Goal: Information Seeking & Learning: Find specific fact

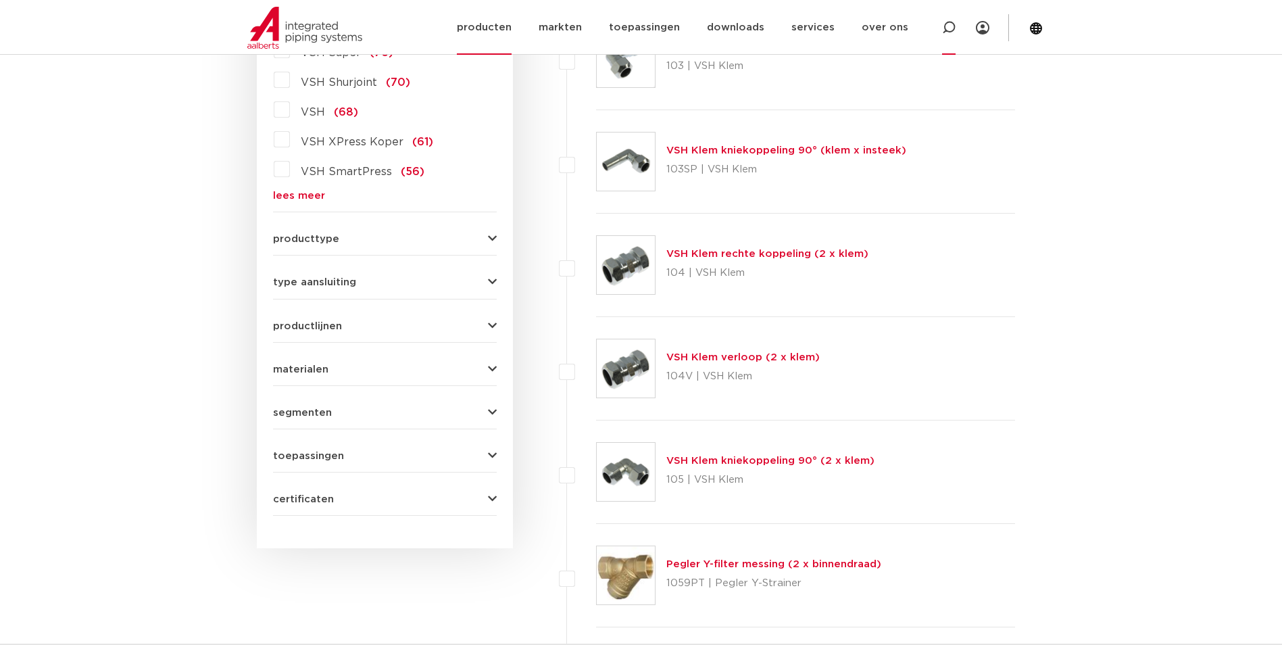
scroll to position [596, 0]
click at [949, 29] on icon at bounding box center [949, 28] width 14 height 14
paste input "6193407"
type input "6193407"
click button "Zoeken" at bounding box center [0, 0] width 0 height 0
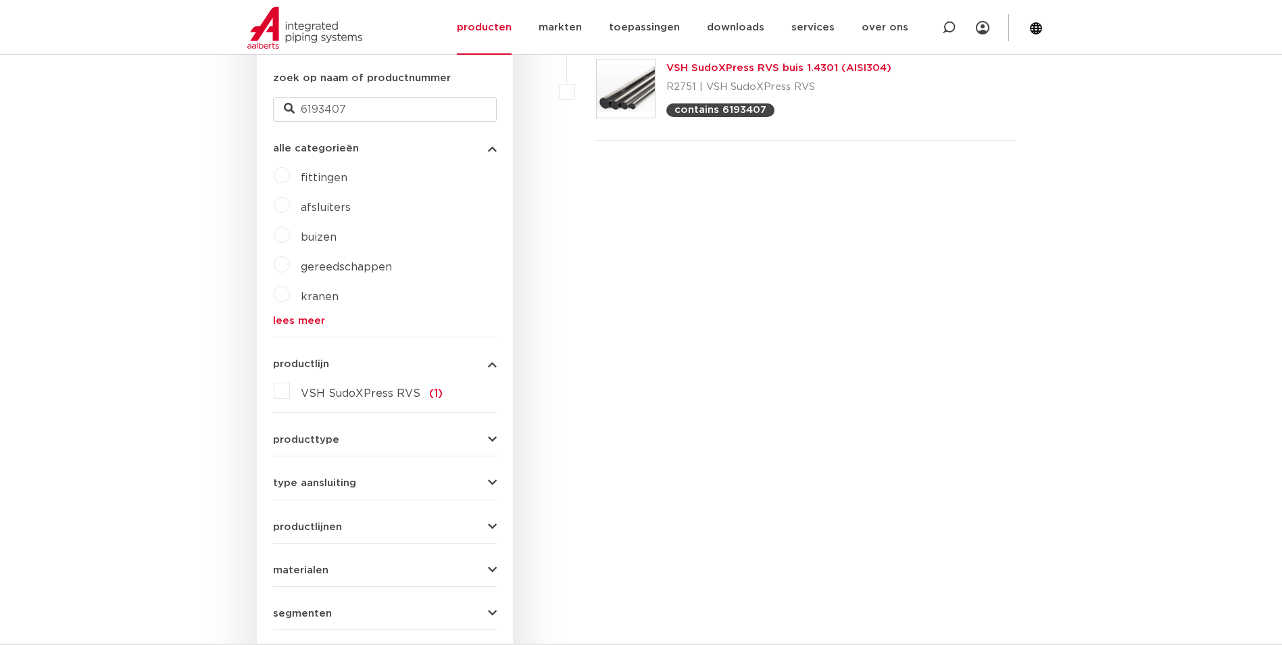
scroll to position [123, 0]
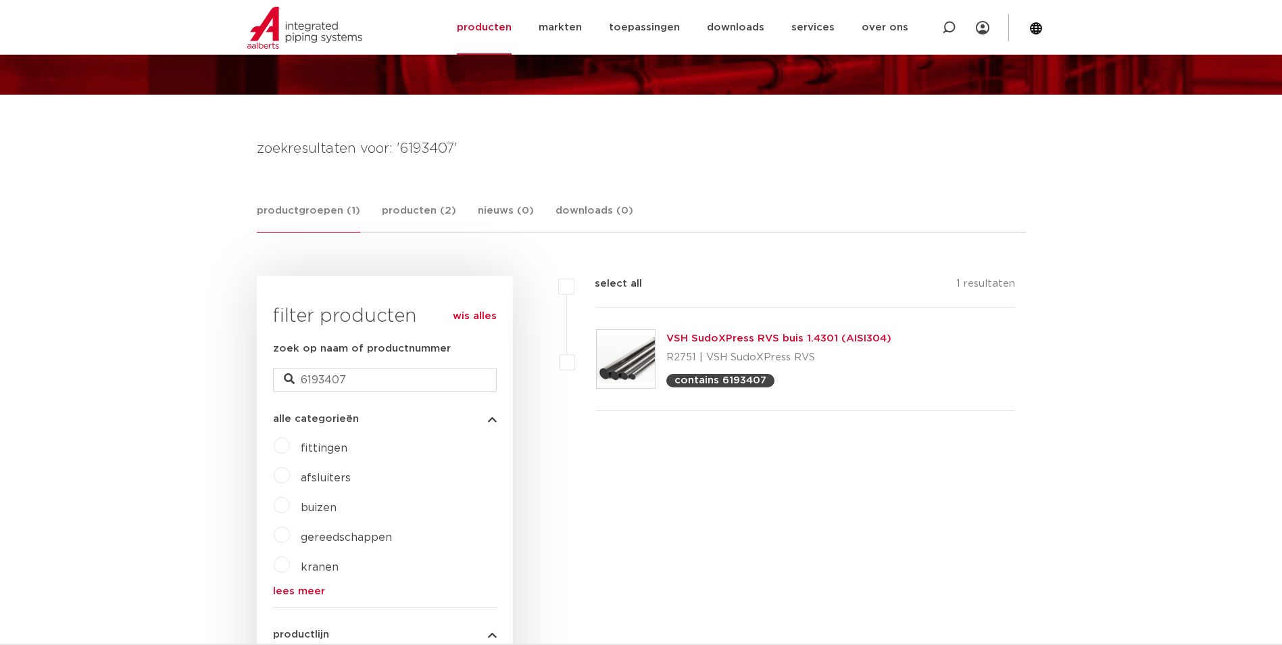
click at [783, 337] on link "VSH SudoXPress RVS buis 1.4301 (AISI304)" at bounding box center [778, 338] width 225 height 10
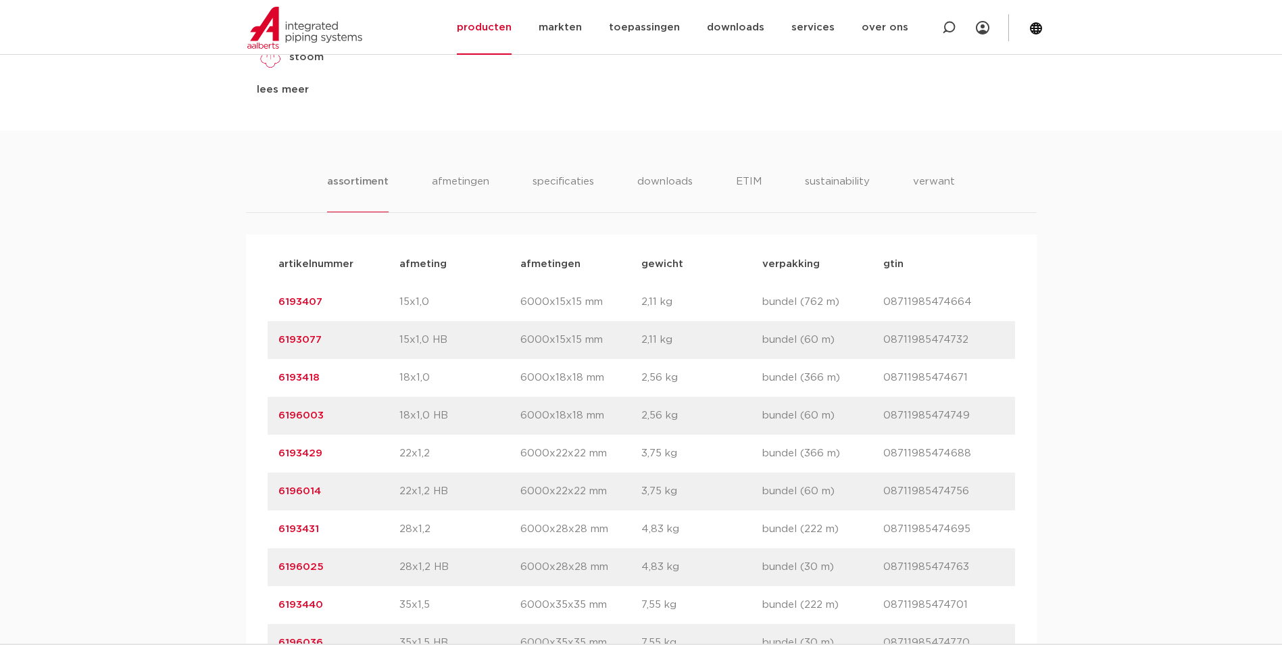
scroll to position [811, 0]
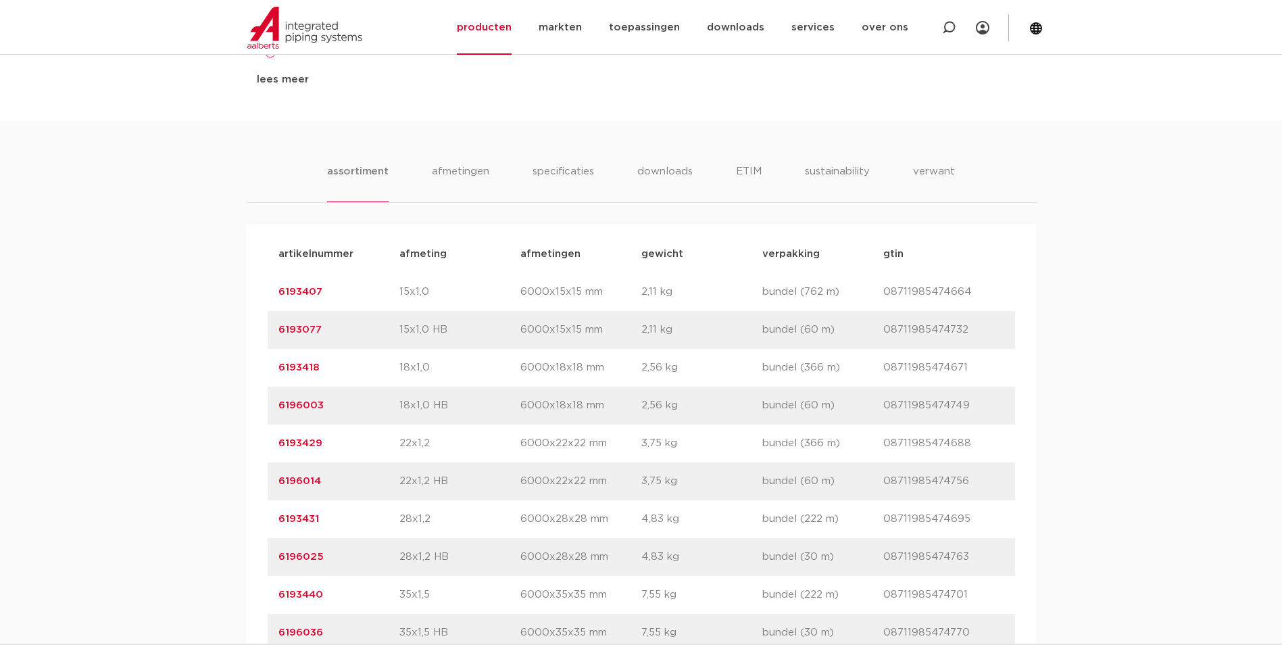
drag, startPoint x: 431, startPoint y: 289, endPoint x: 391, endPoint y: 303, distance: 41.7
click at [391, 303] on div "artikelnummer 6193407 afmeting 15x1,0 afmetingen 6000x15x15 mm gewicht 2,11 kg …" at bounding box center [642, 292] width 748 height 38
copy div "afmeting 15x1,0"
drag, startPoint x: 430, startPoint y: 373, endPoint x: 395, endPoint y: 375, distance: 34.5
click at [395, 375] on div "artikelnummer 6193418 afmeting 18x1,0 afmetingen 6000x18x18 mm gewicht 2,56 kg …" at bounding box center [642, 368] width 748 height 38
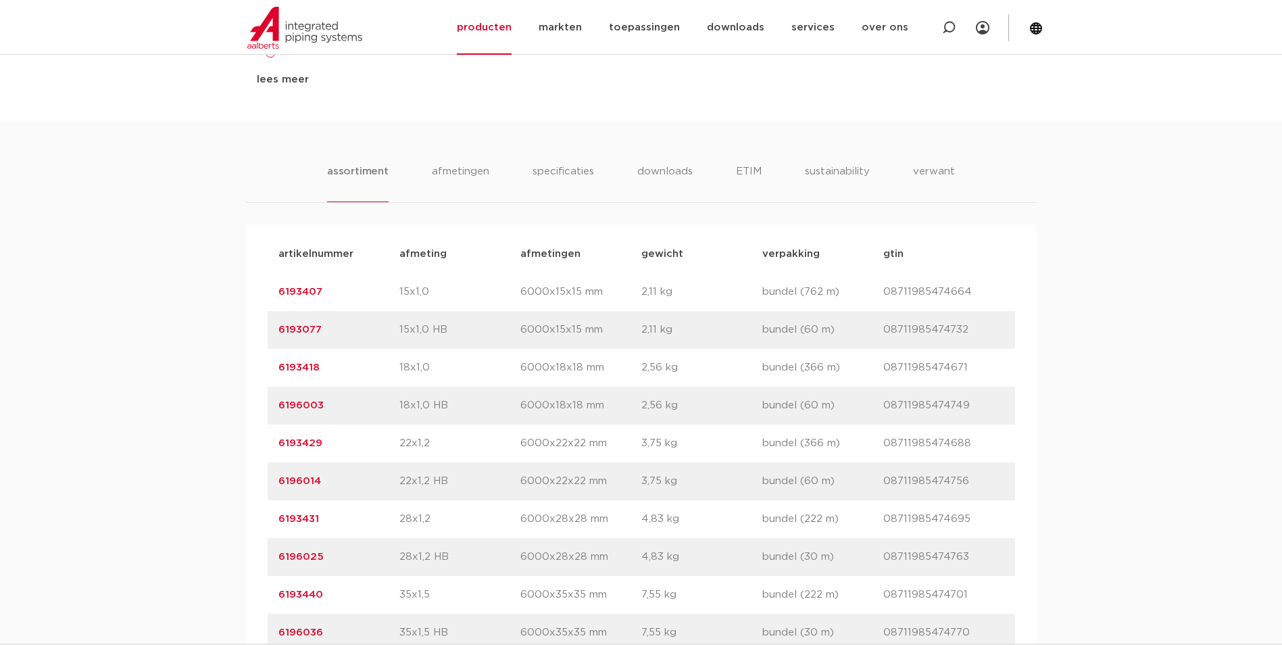
copy div "afmeting 18x1,0"
click at [429, 452] on div "artikelnummer 6193429 afmeting 22x1,2 afmetingen 6000x22x22 mm gewicht 3,75 kg …" at bounding box center [642, 443] width 748 height 38
drag, startPoint x: 435, startPoint y: 444, endPoint x: 348, endPoint y: 446, distance: 87.2
click at [348, 446] on div "artikelnummer 6193429 afmeting 22x1,2 afmetingen 6000x22x22 mm gewicht 3,75 kg …" at bounding box center [642, 443] width 748 height 38
copy div "afmeting 22x1,2"
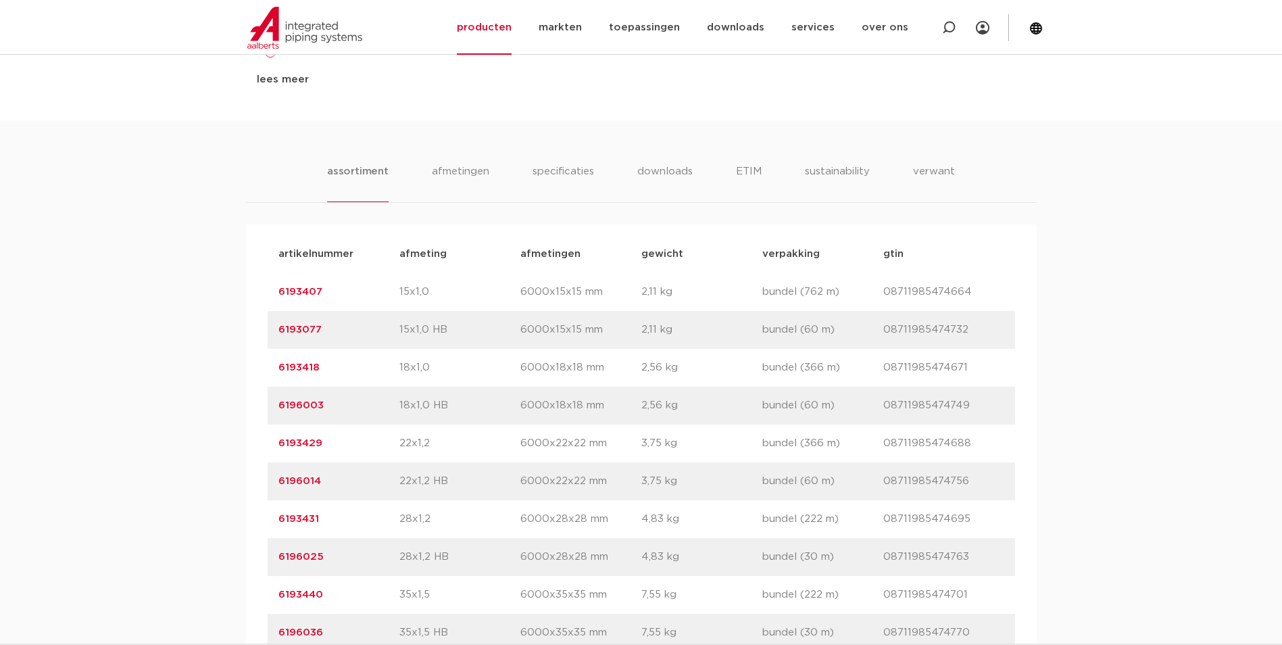
click at [463, 485] on p "22x1,2 HB" at bounding box center [459, 481] width 121 height 16
drag, startPoint x: 431, startPoint y: 527, endPoint x: 381, endPoint y: 531, distance: 50.2
click at [381, 531] on div "artikelnummer 6193431 afmeting 28x1,2 afmetingen 6000x28x28 mm gewicht 4,83 kg …" at bounding box center [642, 519] width 748 height 38
copy div "afmeting 28x1,2"
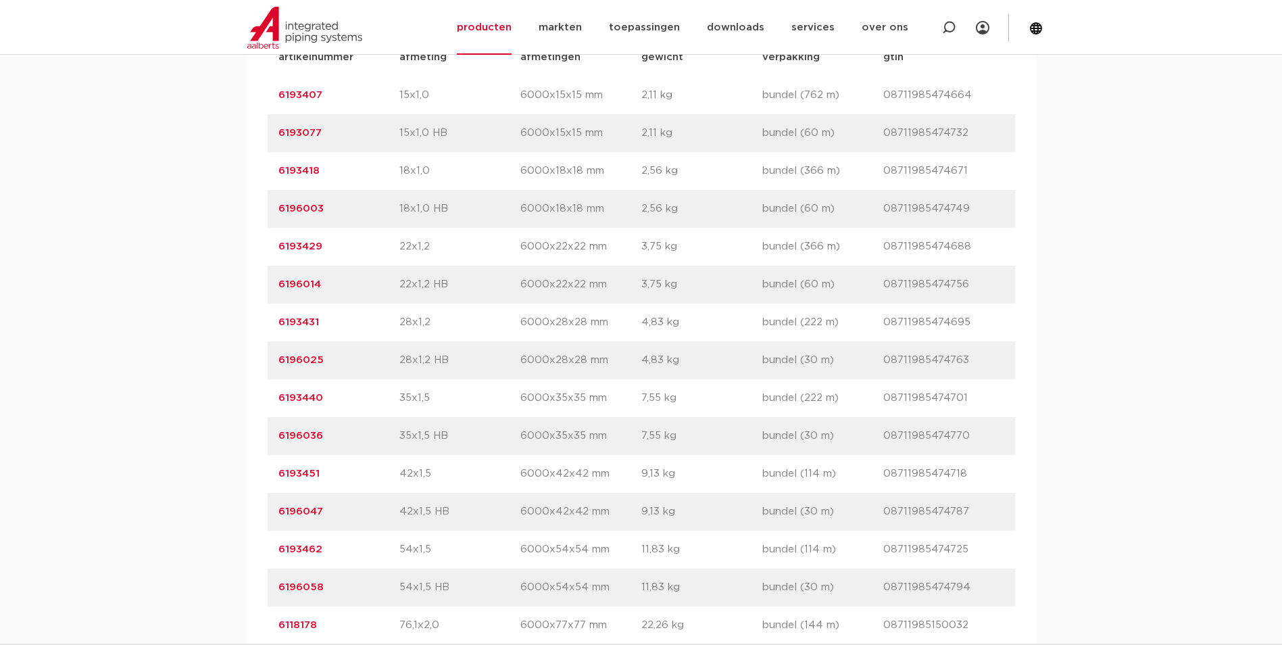
scroll to position [1014, 0]
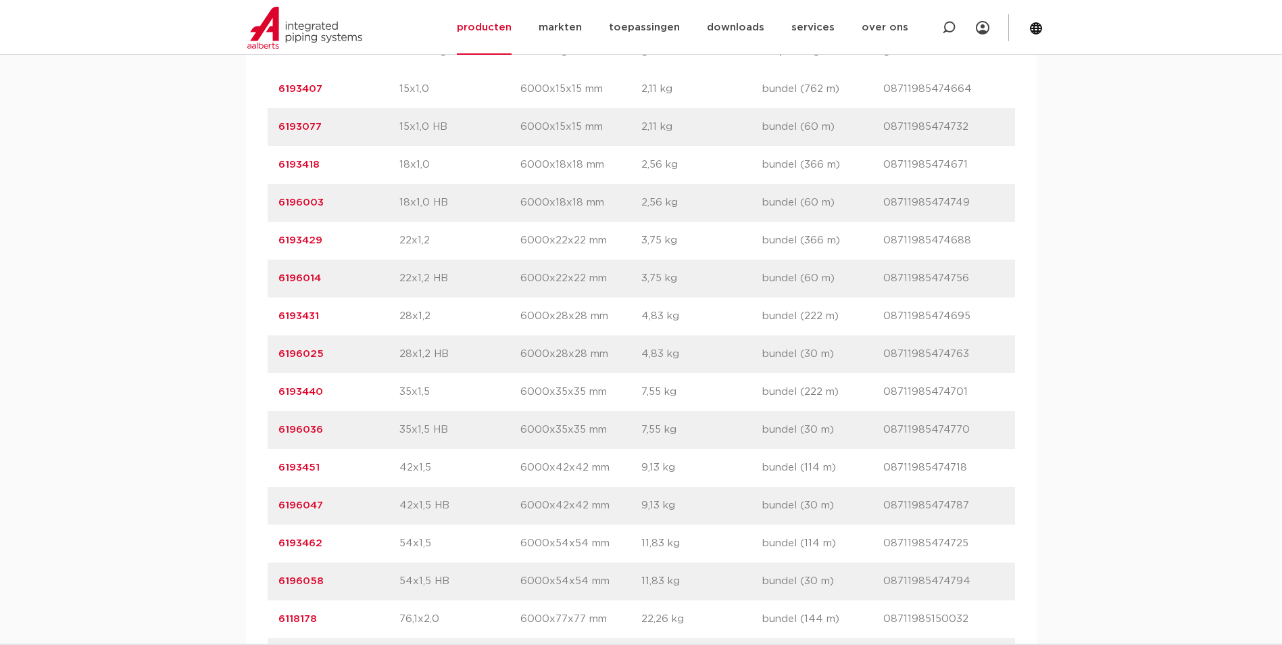
drag, startPoint x: 437, startPoint y: 388, endPoint x: 375, endPoint y: 406, distance: 64.8
click at [375, 406] on div "artikelnummer 6193440 afmeting 35x1,5 afmetingen 6000x35x35 mm gewicht 7,55 kg …" at bounding box center [642, 392] width 748 height 38
copy div "afmeting 35x1,5"
click at [433, 512] on p "42x1,5 HB" at bounding box center [459, 505] width 121 height 16
drag, startPoint x: 428, startPoint y: 468, endPoint x: 397, endPoint y: 477, distance: 32.3
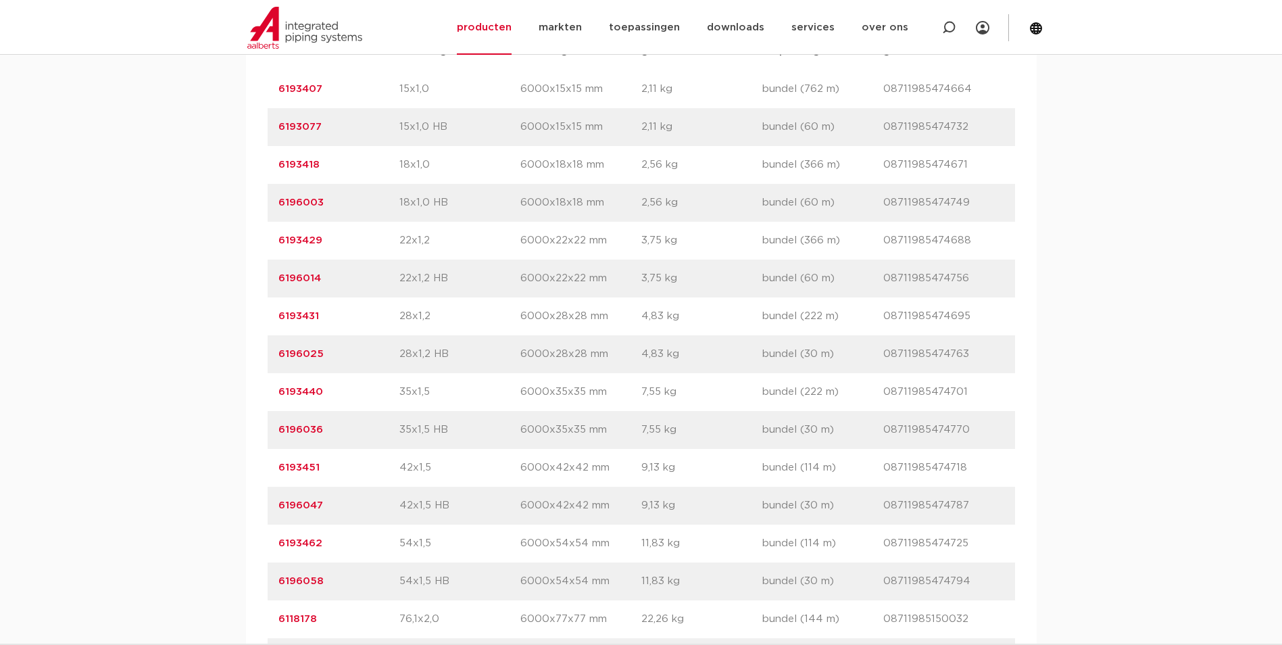
click at [397, 477] on div "artikelnummer 6193451 afmeting 42x1,5 afmetingen 6000x42x42 mm gewicht 9,13 kg …" at bounding box center [642, 468] width 748 height 38
copy div "afmeting 42x1,5"
drag, startPoint x: 689, startPoint y: 424, endPoint x: 673, endPoint y: 430, distance: 17.3
click at [687, 424] on p "7,55 kg" at bounding box center [701, 430] width 121 height 16
drag, startPoint x: 435, startPoint y: 545, endPoint x: 395, endPoint y: 558, distance: 41.7
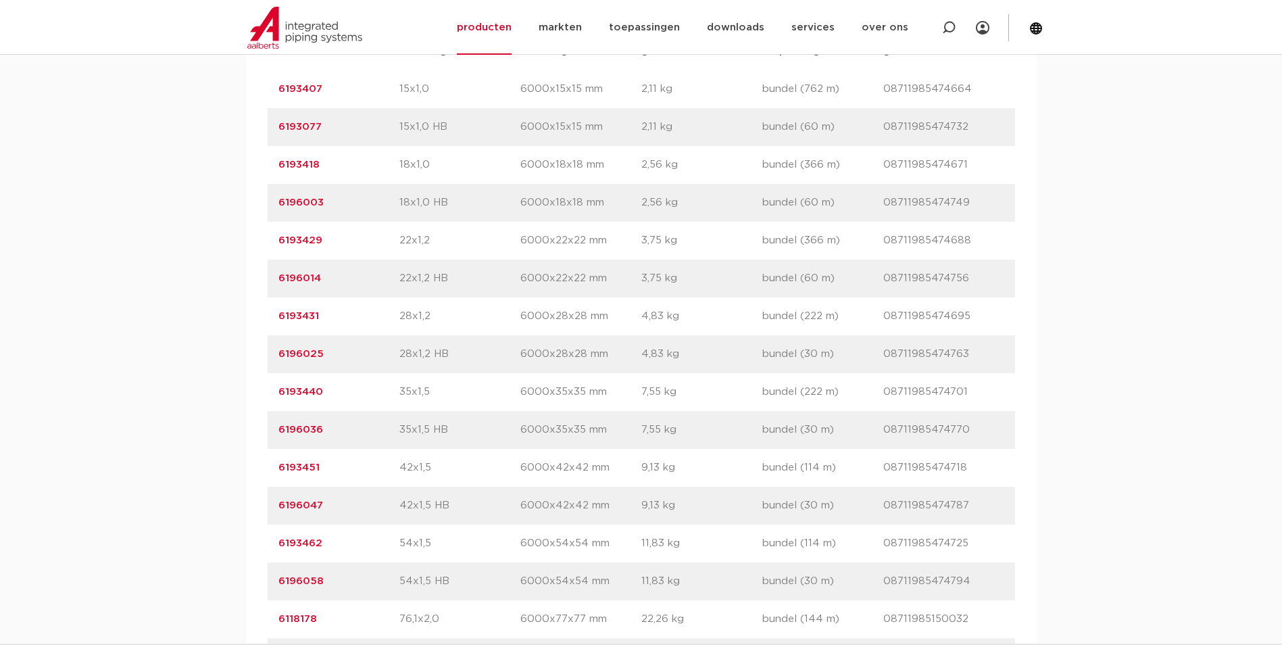
click at [395, 558] on div "artikelnummer 6193462 afmeting 54x1,5 afmetingen 6000x54x54 mm gewicht 11,83 kg…" at bounding box center [642, 544] width 748 height 38
copy div "afmeting 54x1,5"
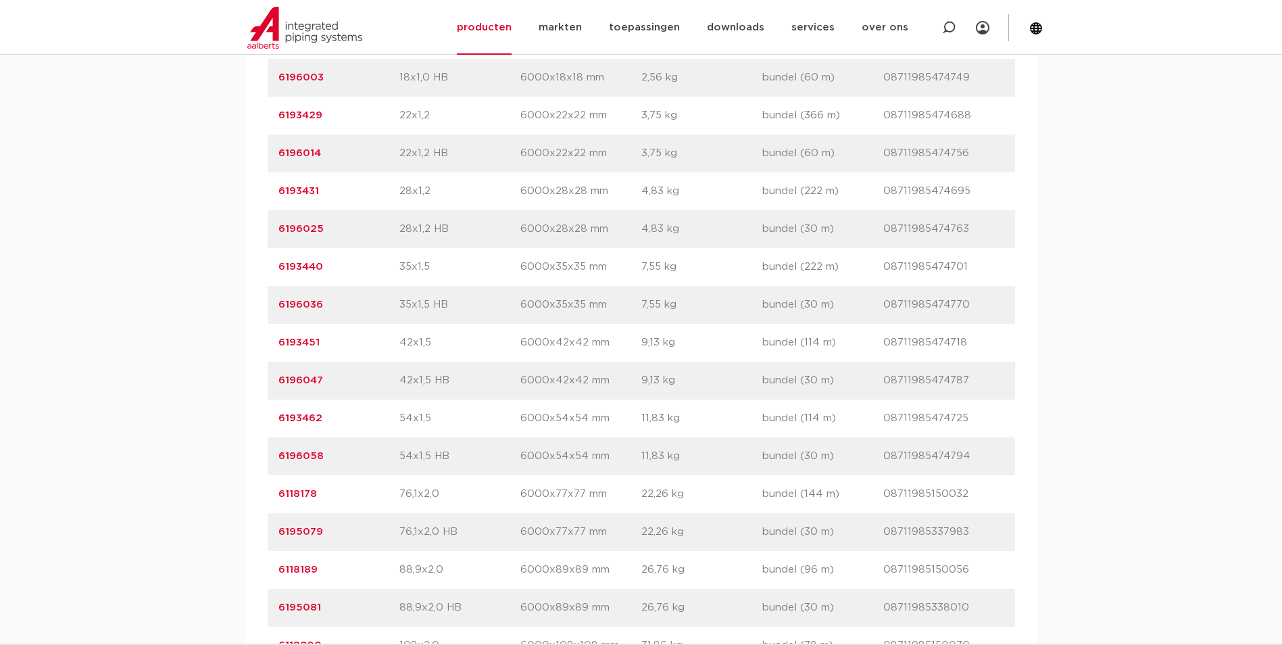
scroll to position [1149, 0]
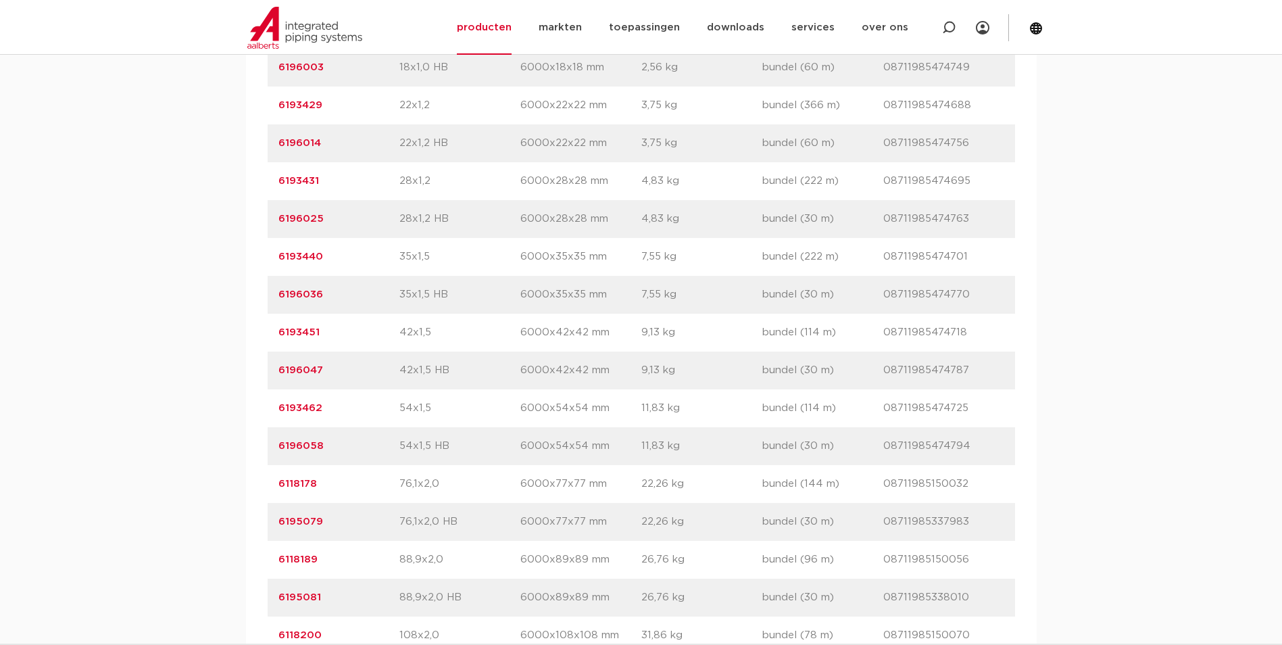
drag, startPoint x: 421, startPoint y: 489, endPoint x: 370, endPoint y: 487, distance: 51.4
click at [370, 487] on div "artikelnummer 6118178 afmeting 76,1x2,0 afmetingen 6000x77x77 mm gewicht 22,26 …" at bounding box center [642, 484] width 748 height 38
copy div "afmeting 76,1x2,0"
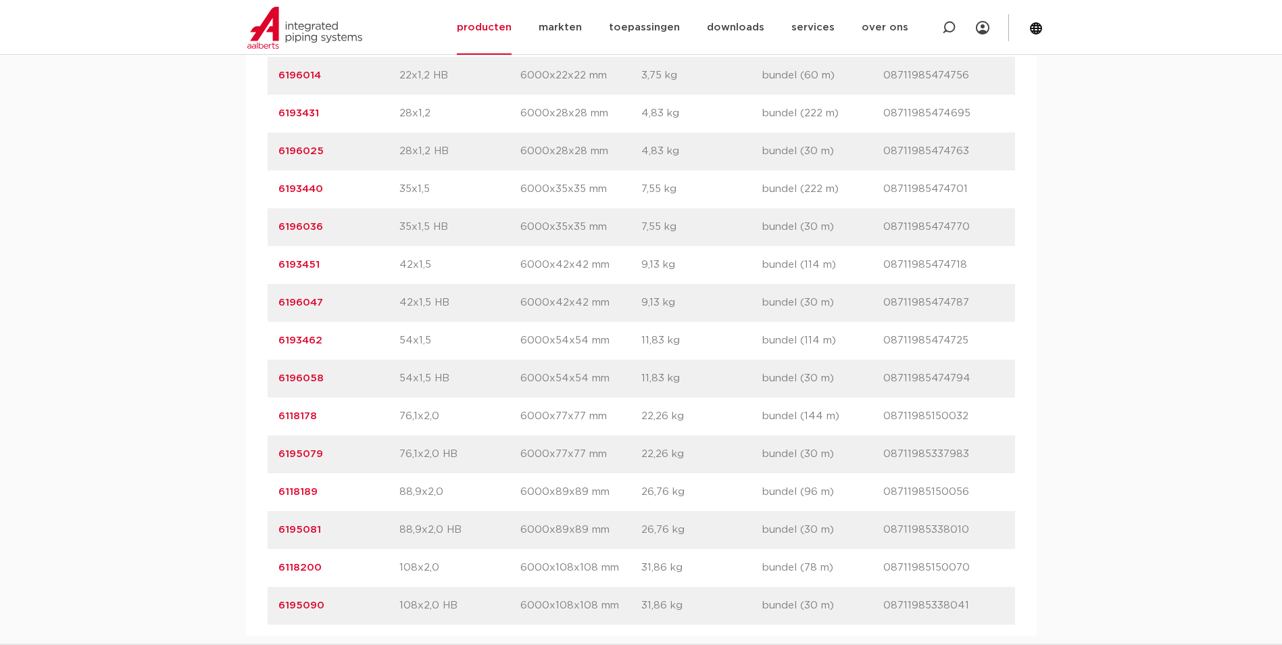
drag, startPoint x: 607, startPoint y: 487, endPoint x: 585, endPoint y: 483, distance: 22.1
click at [585, 483] on div "artikelnummer 6118189 afmeting 88,9x2,0 afmetingen 6000x89x89 mm gewicht 26,76 …" at bounding box center [642, 492] width 748 height 38
drag, startPoint x: 443, startPoint y: 415, endPoint x: 391, endPoint y: 413, distance: 52.8
click at [391, 413] on div "artikelnummer 6118178 afmeting 76,1x2,0 afmetingen 6000x77x77 mm gewicht 22,26 …" at bounding box center [642, 416] width 748 height 38
copy div "afmeting 76,1x2,0"
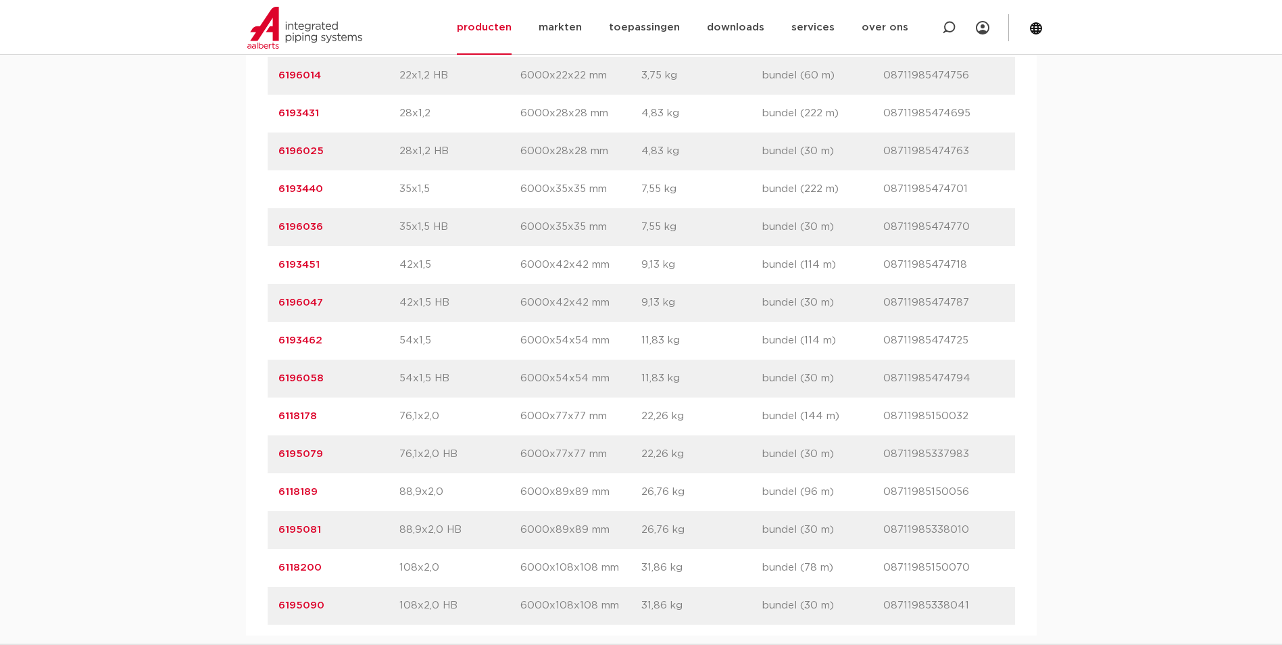
scroll to position [1284, 0]
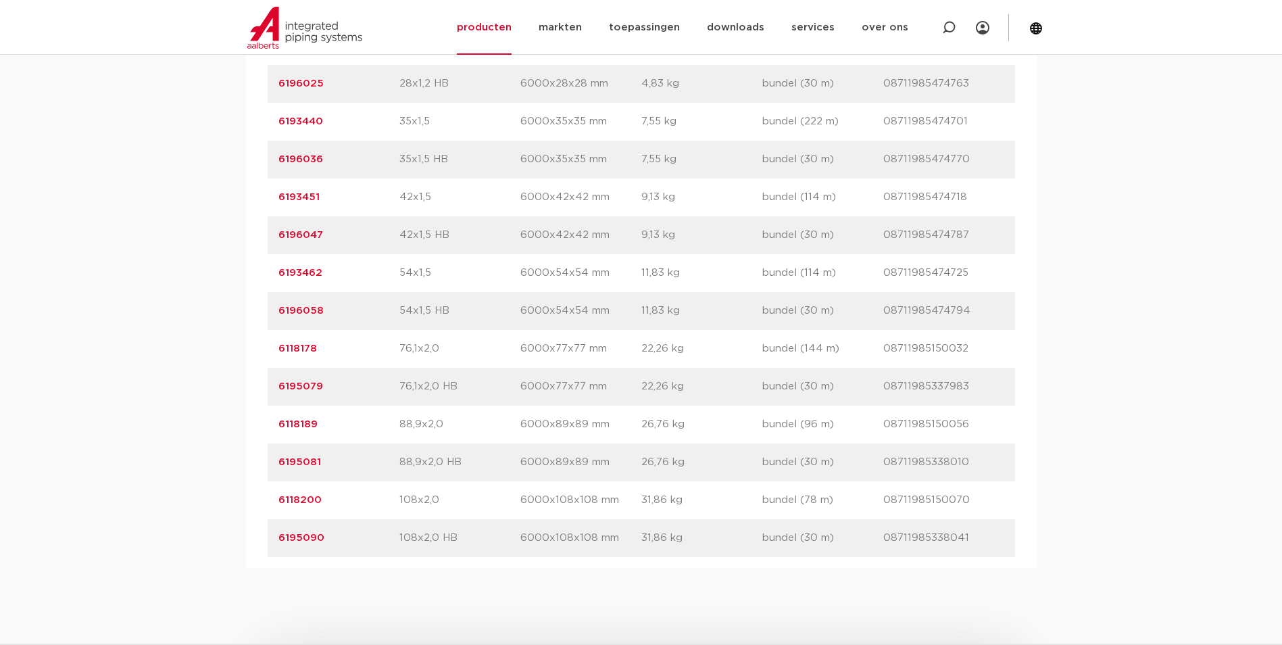
drag, startPoint x: 436, startPoint y: 427, endPoint x: 347, endPoint y: 426, distance: 89.2
click at [347, 426] on div "artikelnummer 6118189 afmeting 88,9x2,0 afmetingen 6000x89x89 mm gewicht 26,76 …" at bounding box center [642, 425] width 748 height 38
drag, startPoint x: 429, startPoint y: 427, endPoint x: 326, endPoint y: 425, distance: 102.8
click at [326, 425] on div "artikelnummer 6118189 afmeting 88,9x2,0 afmetingen 6000x89x89 mm gewicht 26,76 …" at bounding box center [642, 425] width 748 height 38
copy div "afmeting 88,9x2,0"
